Goal: Task Accomplishment & Management: Manage account settings

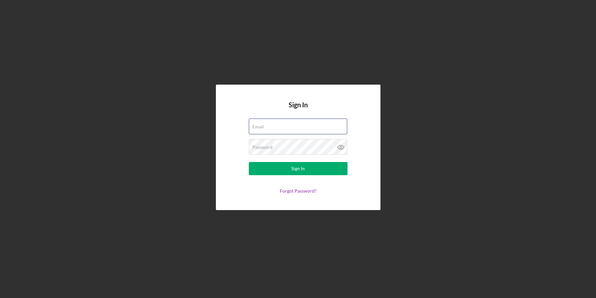
type input "jmcfarling@ulbcfl.org"
click at [117, 138] on div "Sign In Email jmcfarling@ulbcfl.org Password Sign In Forgot Password?" at bounding box center [298, 147] width 590 height 295
